Goal: Transaction & Acquisition: Purchase product/service

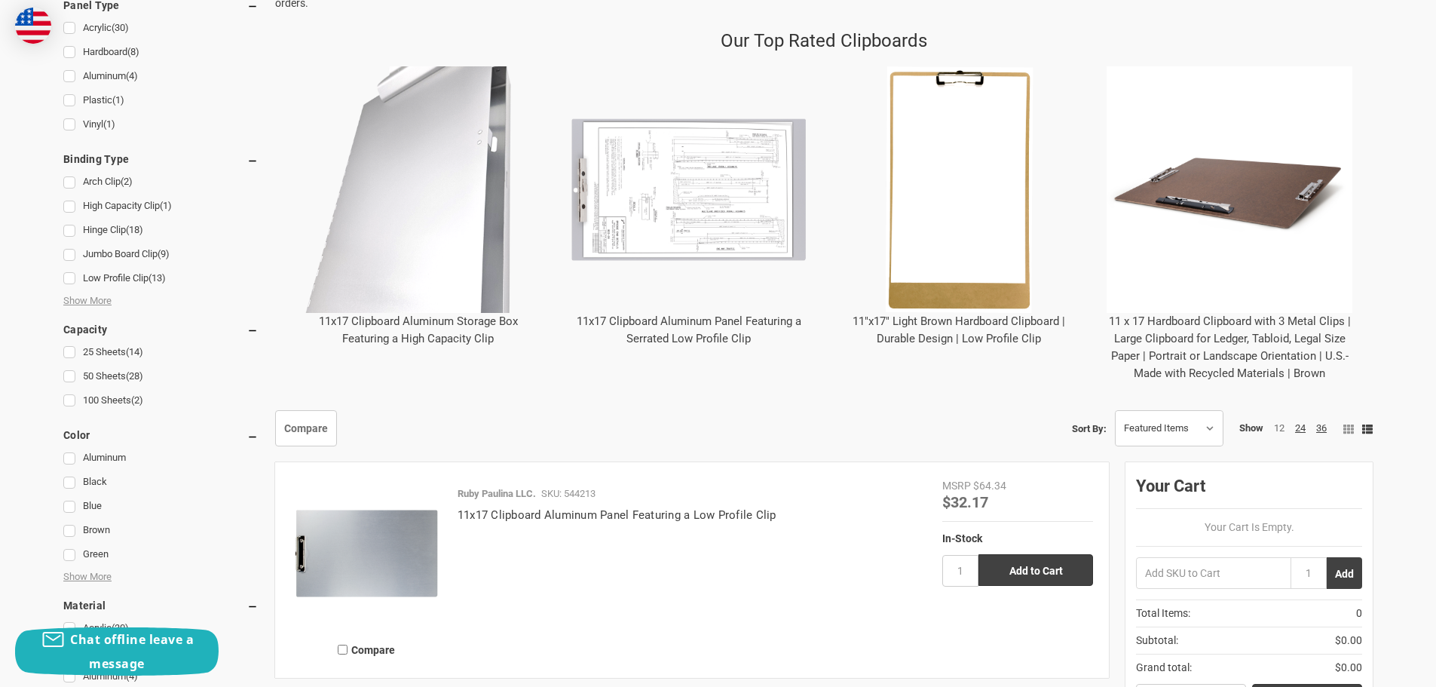
scroll to position [528, 0]
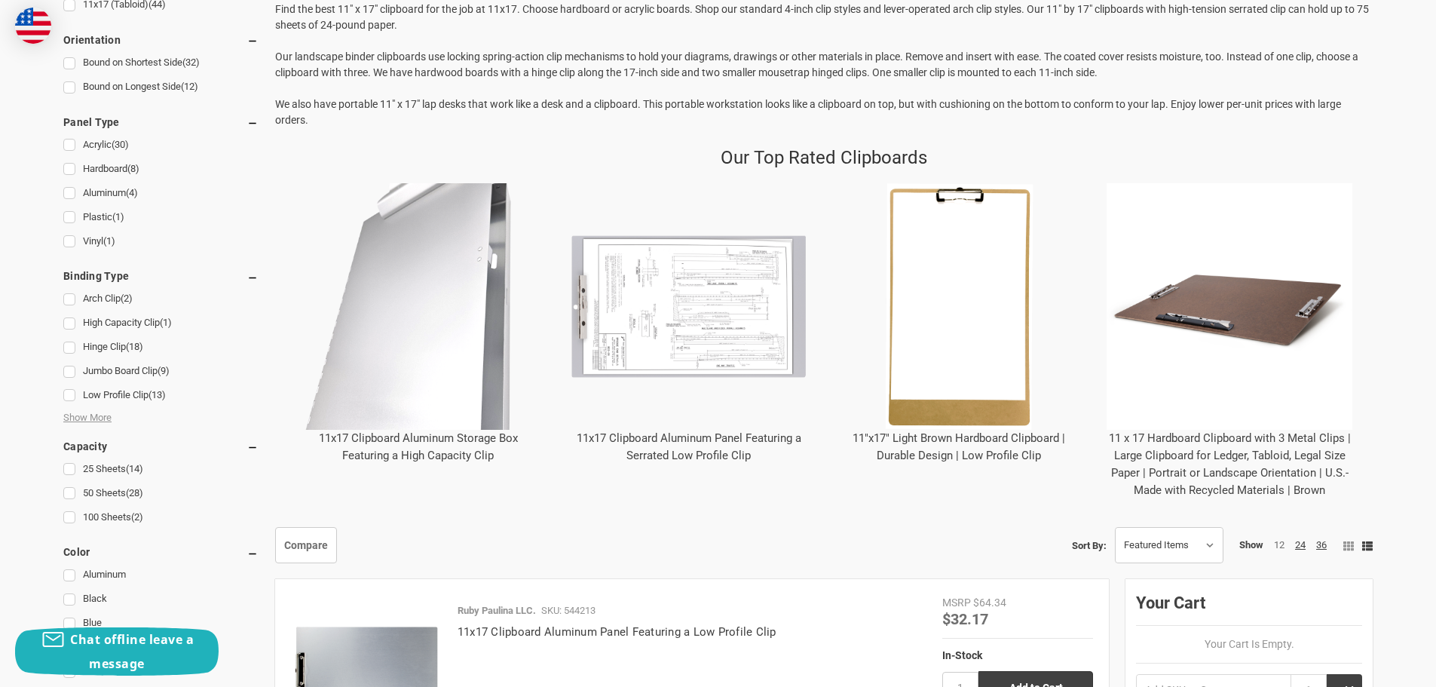
click at [947, 437] on link "11"x17" Light Brown Hardboard Clipboard | Durable Design | Low Profile Clip" at bounding box center [959, 446] width 213 height 31
